Goal: Check status: Check status

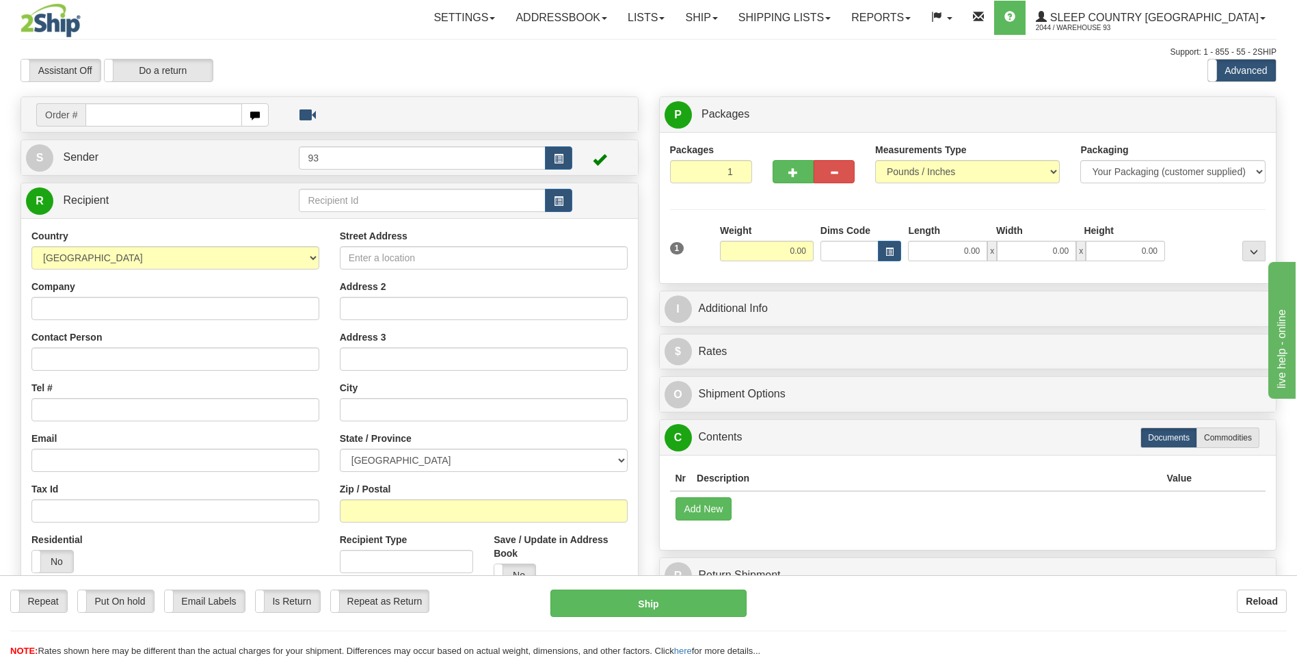
click at [1072, 644] on div "Repeat Repeat Put On hold Put On hold Print Order Slip Print Order Slip Email L…" at bounding box center [648, 623] width 1297 height 68
click at [841, 19] on link "Shipping lists" at bounding box center [784, 18] width 113 height 34
click at [827, 62] on span "Search Shipment History" at bounding box center [774, 65] width 106 height 11
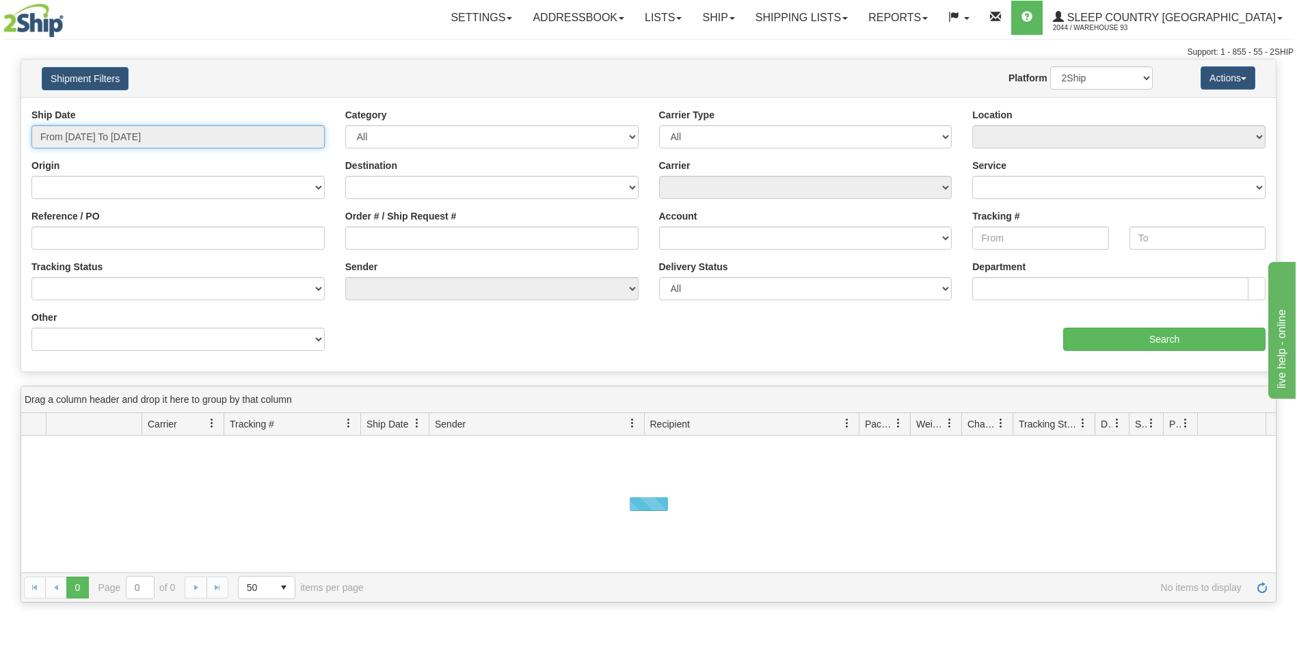
click at [213, 133] on input "From 09/15/2025 To 09/16/2025" at bounding box center [177, 136] width 293 height 23
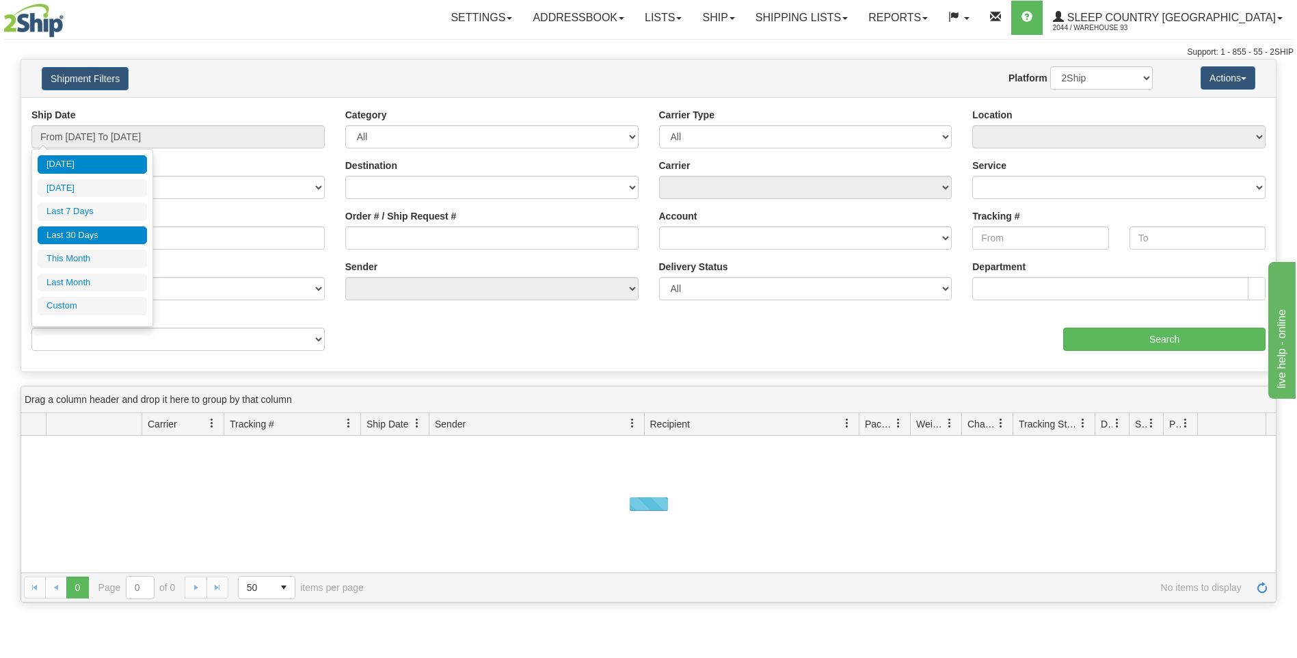
click at [107, 239] on li "Last 30 Days" at bounding box center [92, 235] width 109 height 18
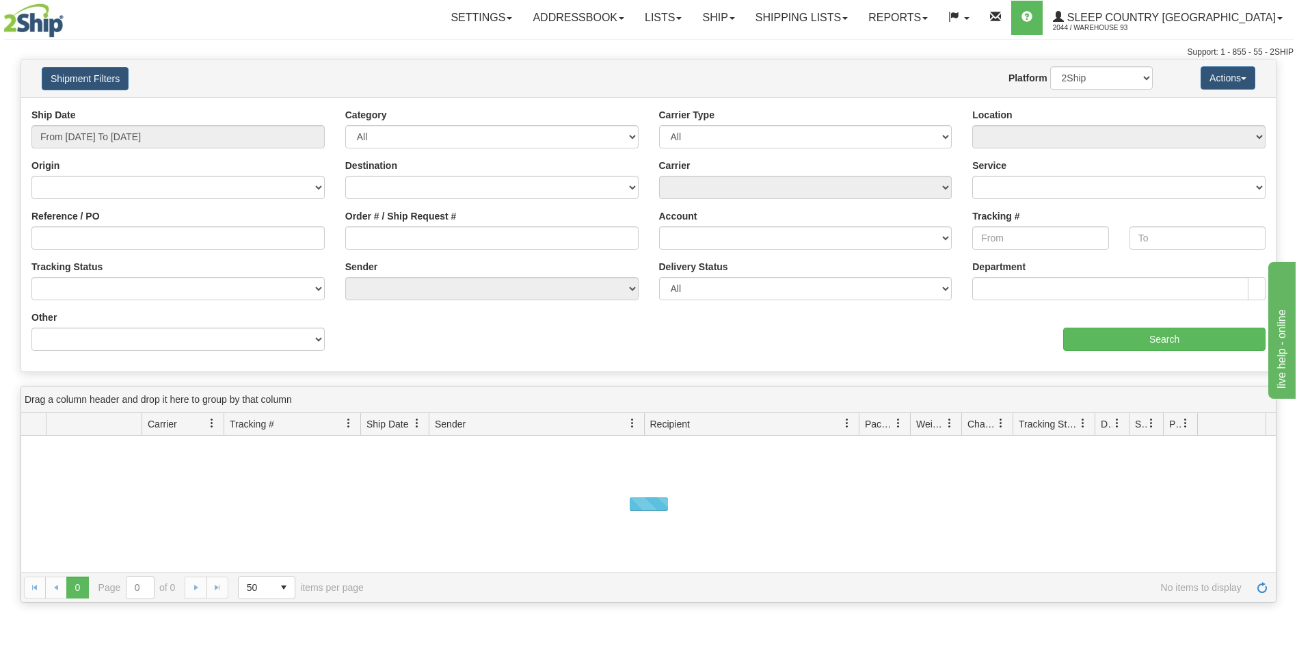
type input "From 08/18/2025 To 09/16/2025"
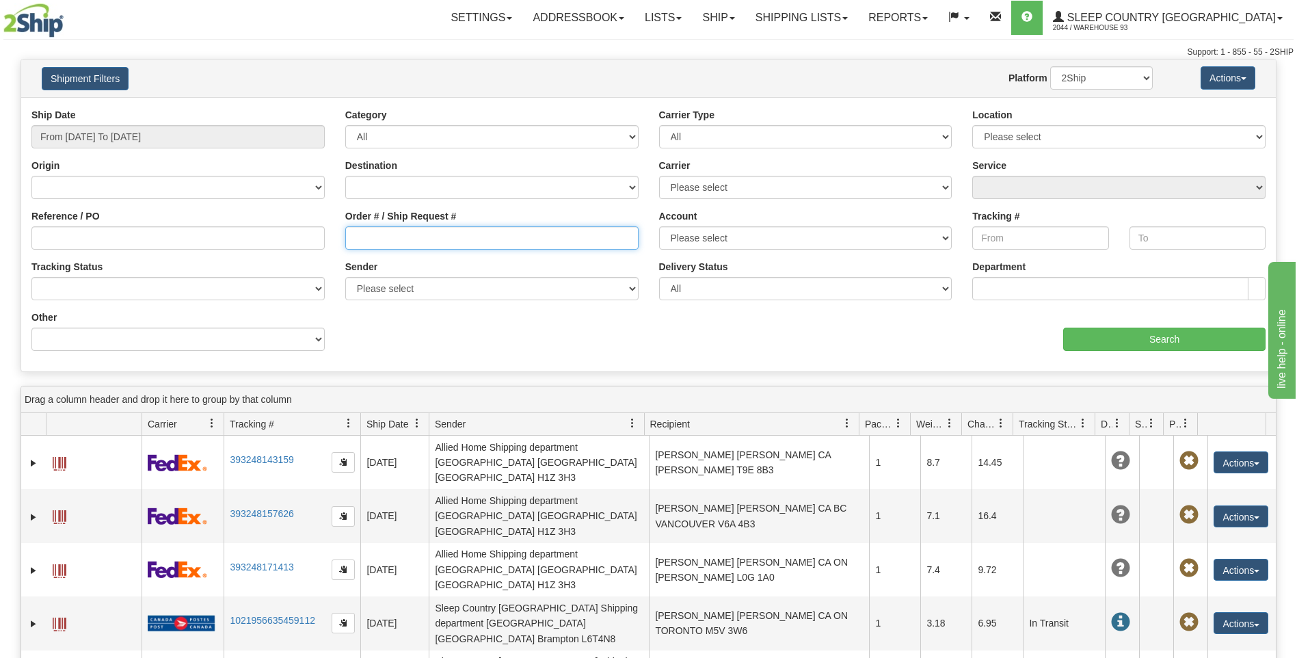
click at [418, 233] on input "Order # / Ship Request #" at bounding box center [491, 237] width 293 height 23
type input "9000I80450"
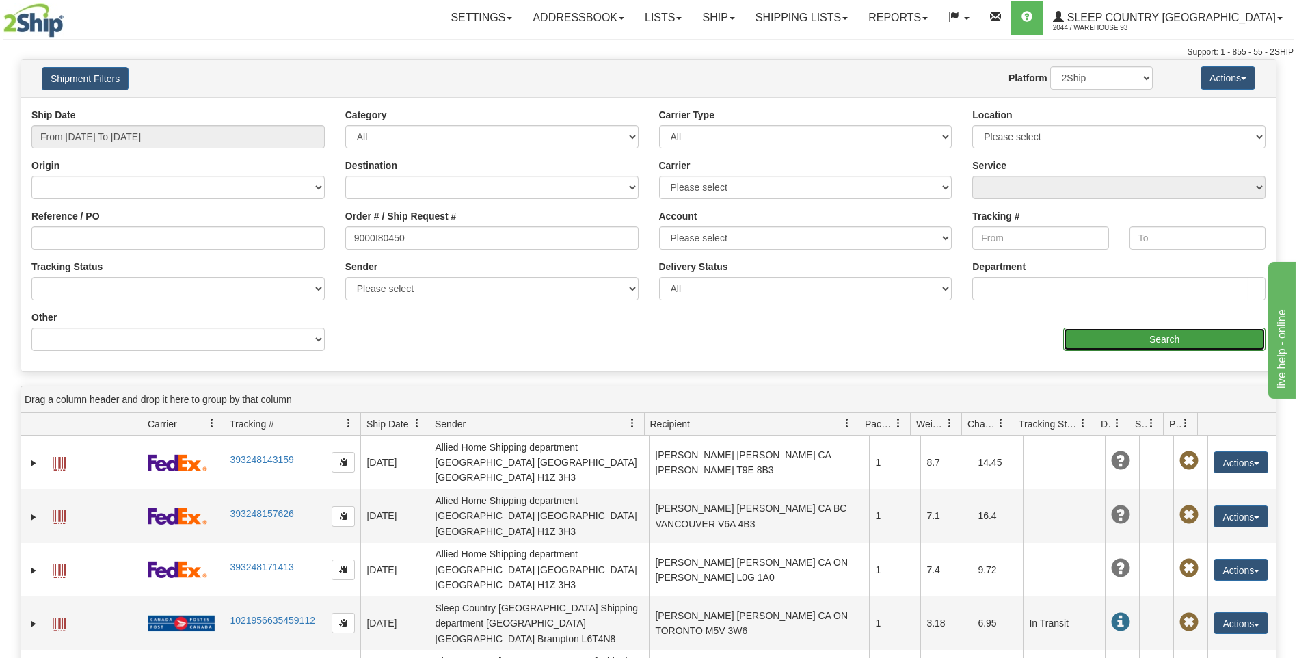
click at [1140, 344] on input "Search" at bounding box center [1164, 339] width 202 height 23
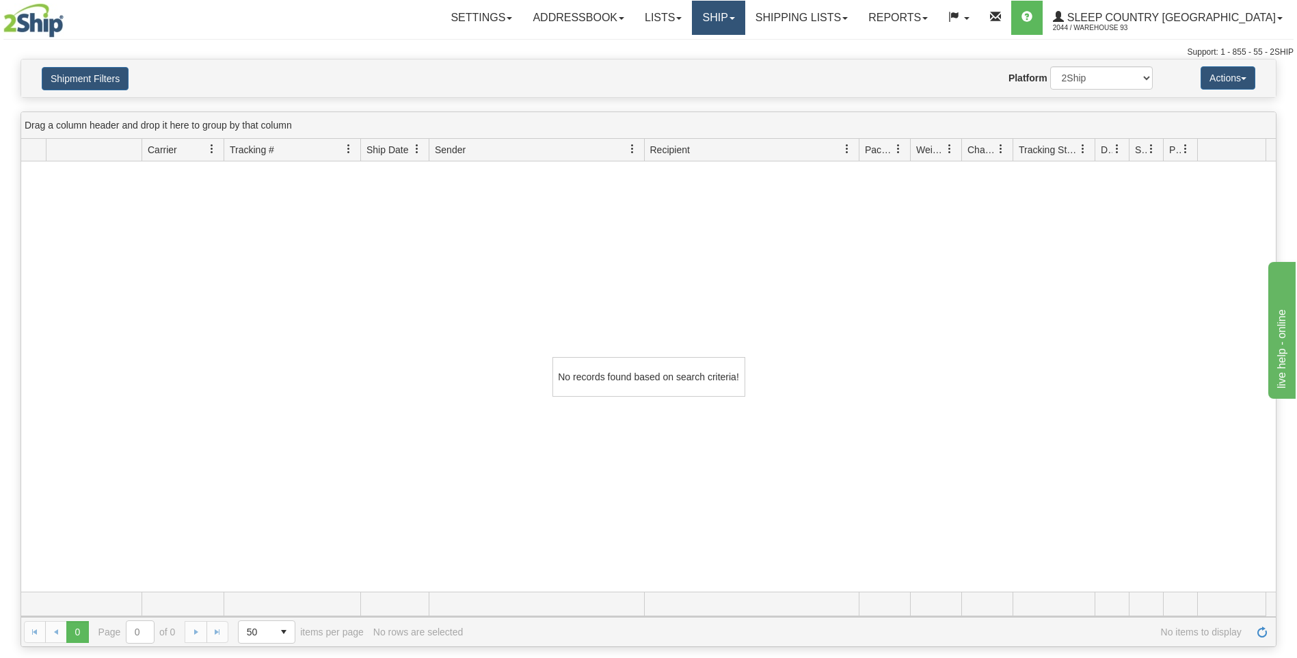
click at [745, 21] on link "Ship" at bounding box center [718, 18] width 53 height 34
click at [745, 44] on link "Ship Screen" at bounding box center [683, 48] width 124 height 18
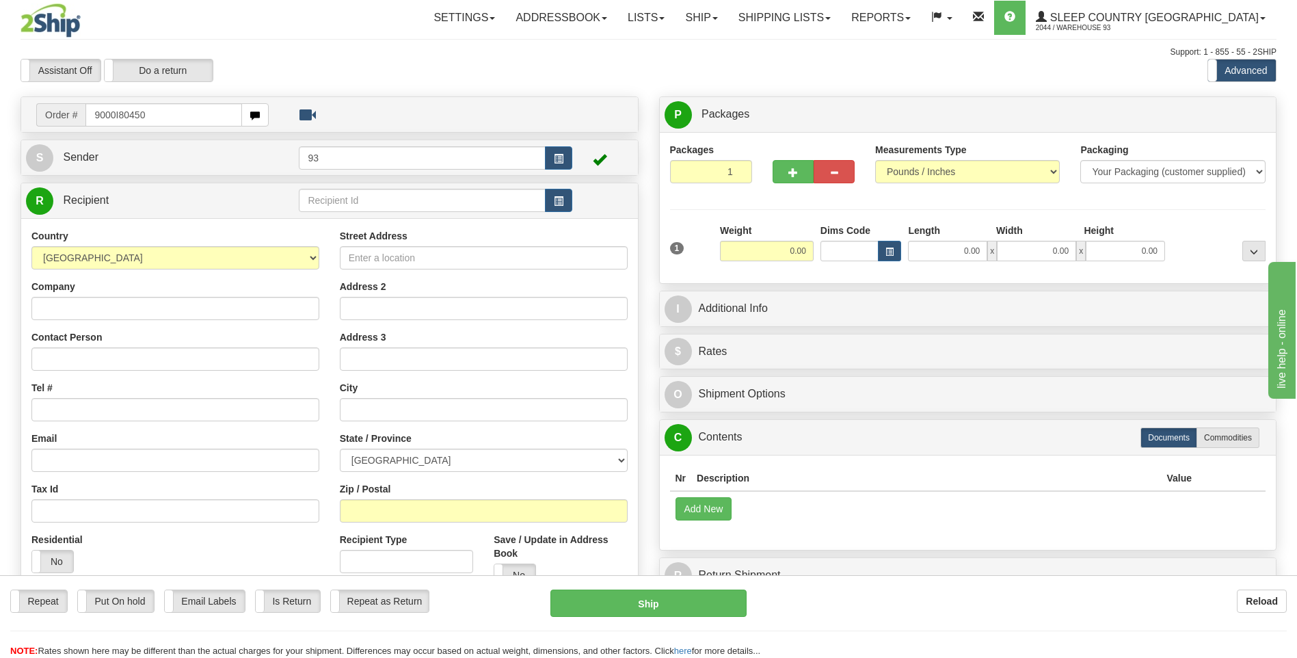
type input "9000I80450"
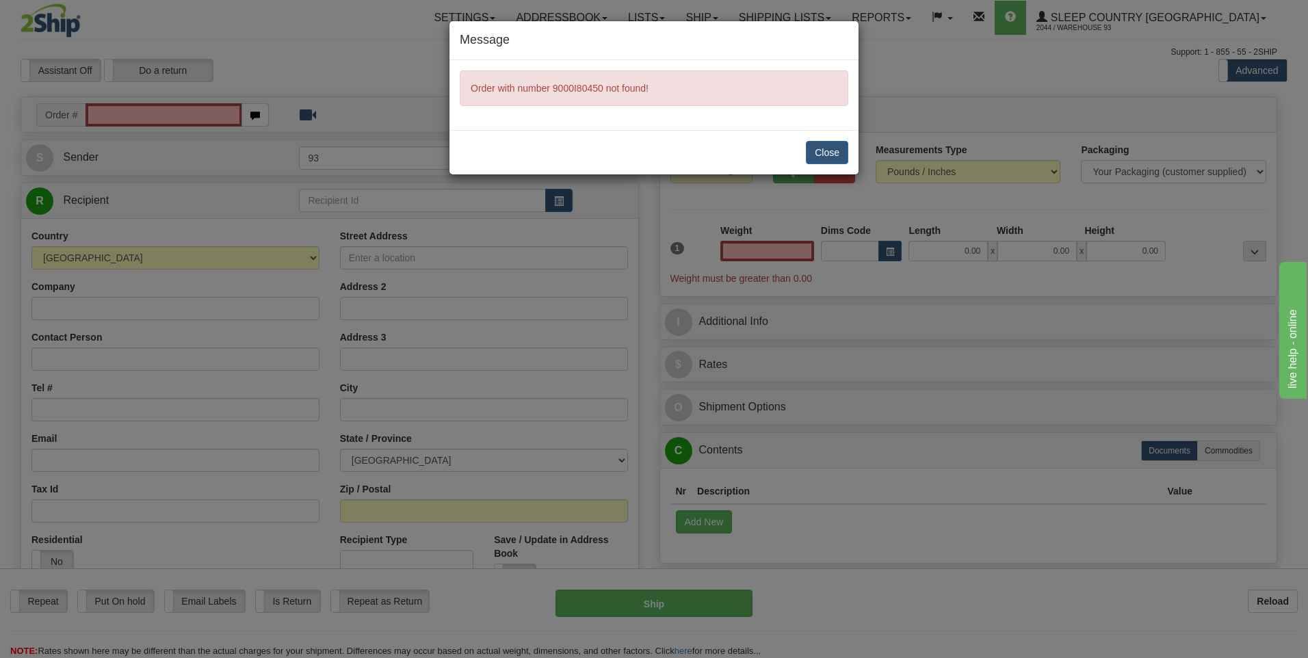
type input "0.00"
click at [832, 155] on button "Close" at bounding box center [827, 152] width 42 height 23
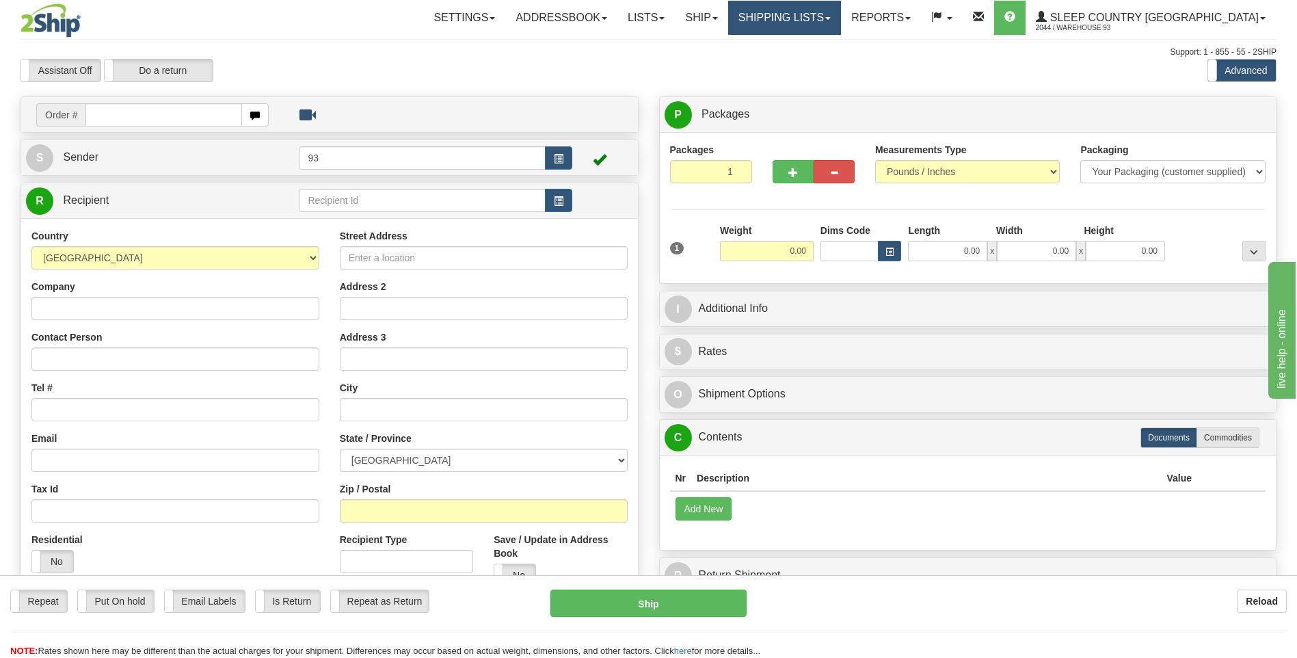
click at [805, 14] on link "Shipping lists" at bounding box center [784, 18] width 113 height 34
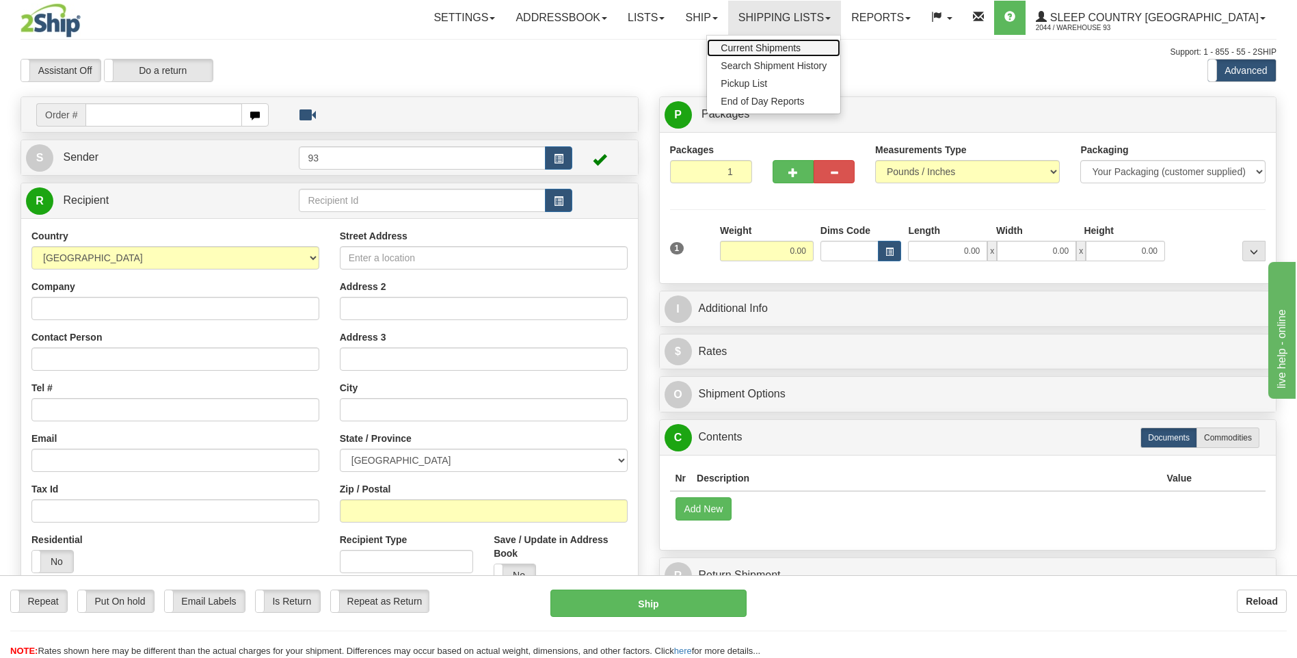
click at [801, 48] on span "Current Shipments" at bounding box center [761, 47] width 80 height 11
